Goal: Task Accomplishment & Management: Use online tool/utility

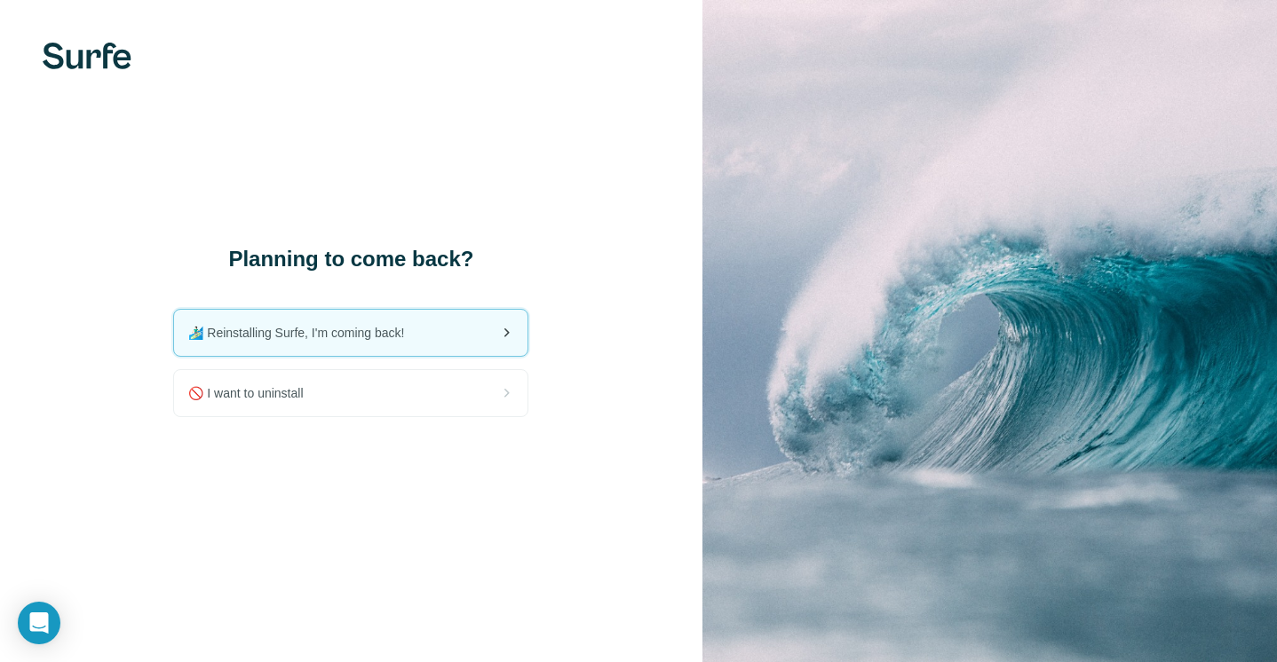
click at [376, 323] on div "🏄🏻‍♂️ Reinstalling Surfe, I'm coming back!" at bounding box center [350, 333] width 353 height 46
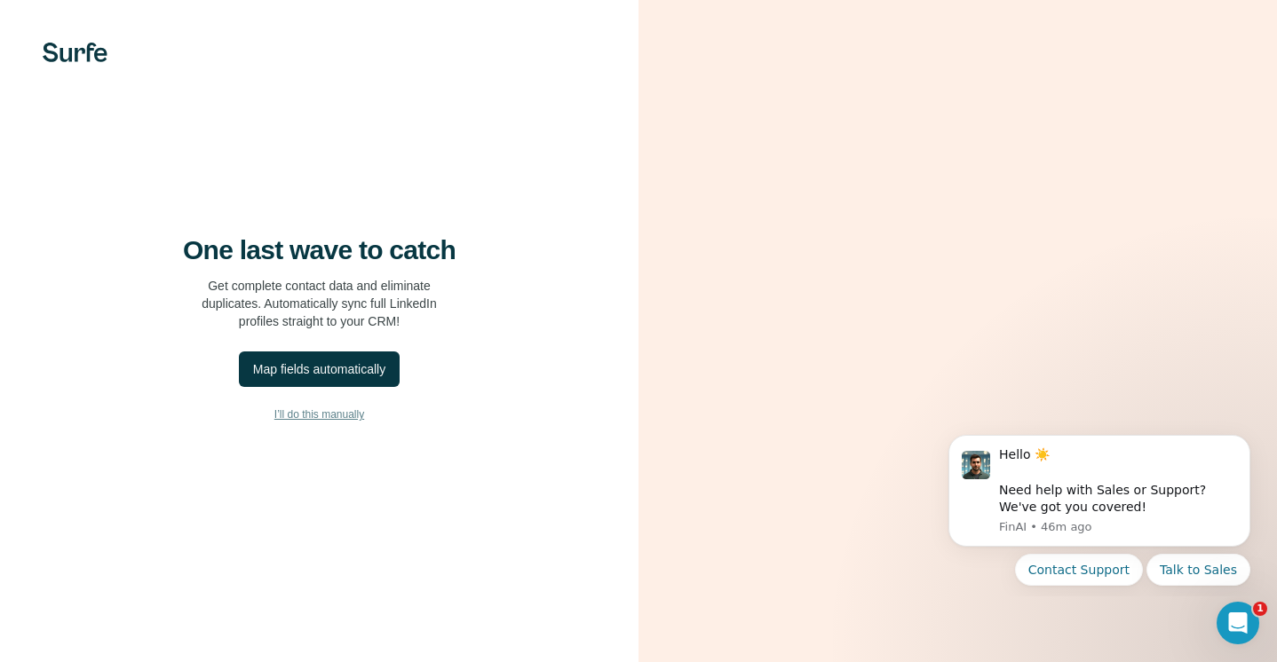
click at [318, 423] on span "I’ll do this manually" at bounding box center [319, 415] width 90 height 16
